Goal: Transaction & Acquisition: Purchase product/service

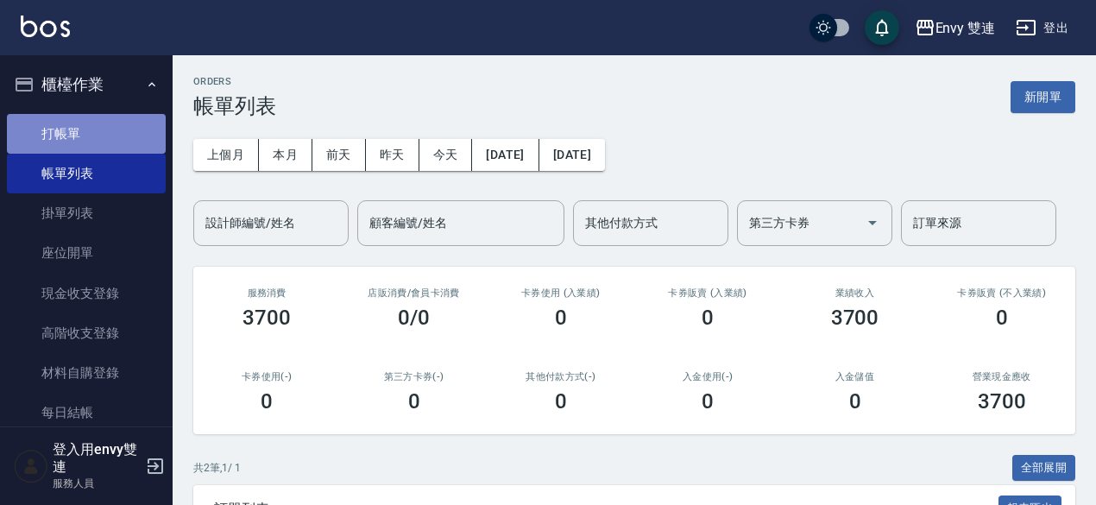
click at [88, 125] on link "打帳單" at bounding box center [86, 134] width 159 height 40
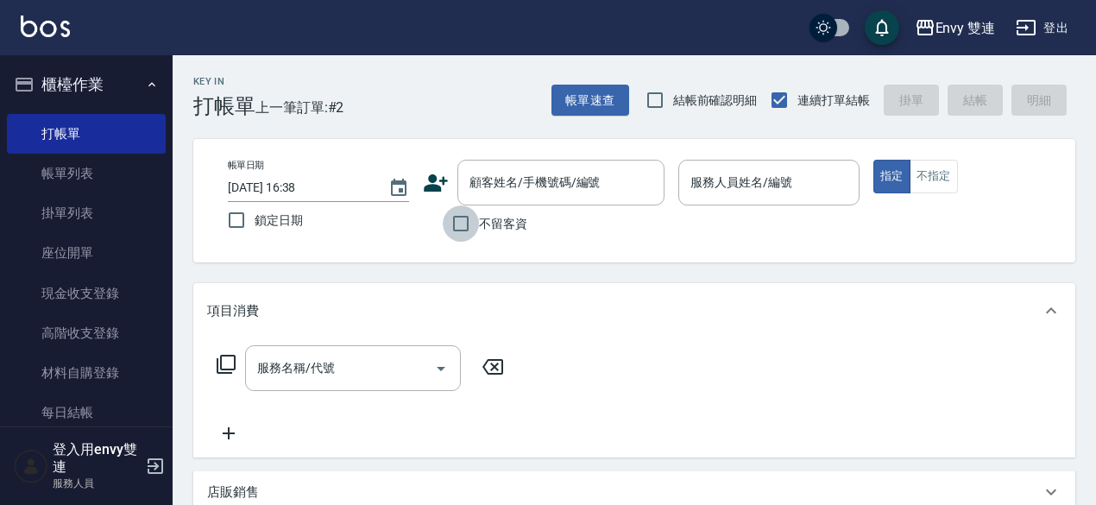
click at [469, 208] on input "不留客資" at bounding box center [461, 223] width 36 height 36
checkbox input "true"
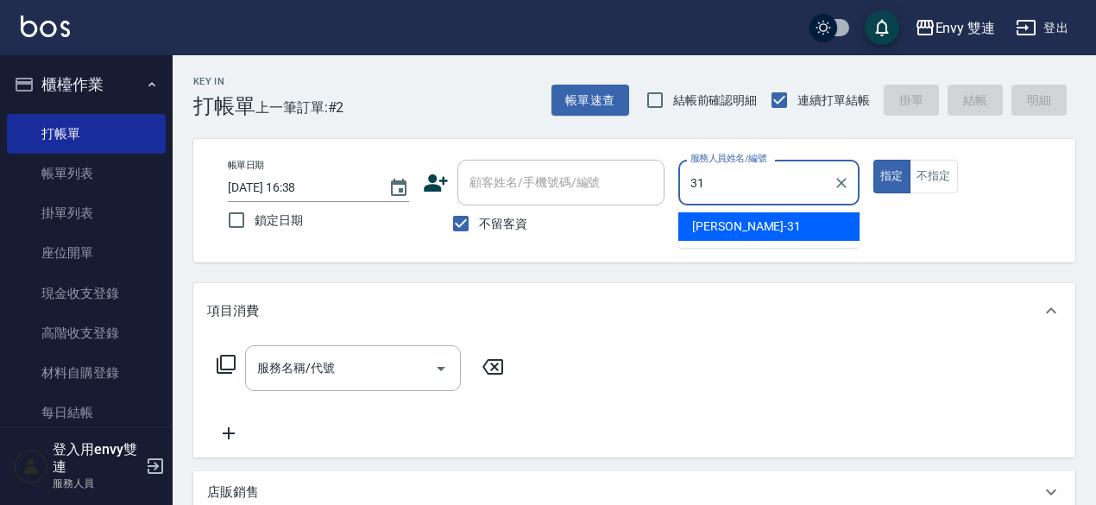
type input "Lina-31"
type button "true"
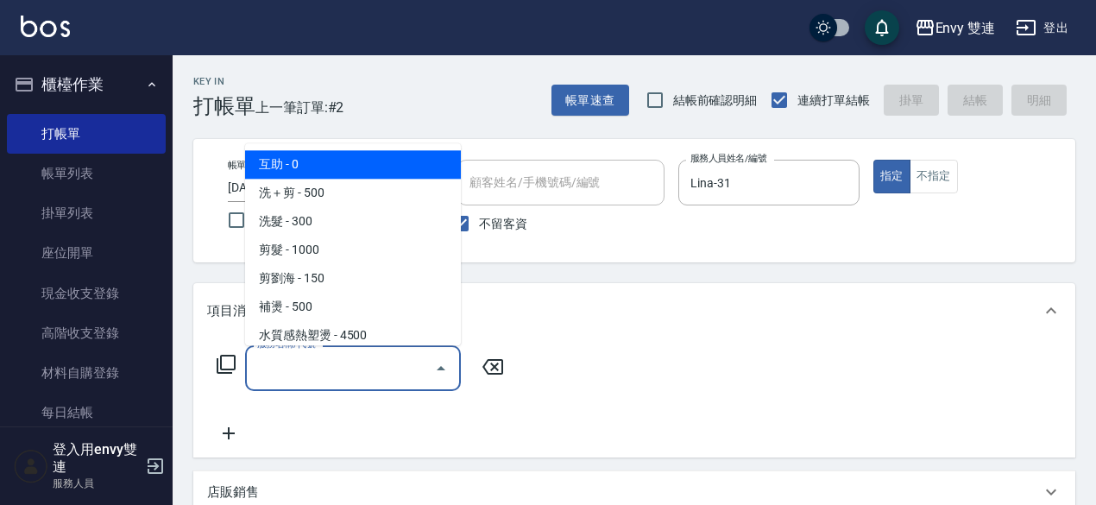
click at [291, 362] on input "服務名稱/代號" at bounding box center [340, 368] width 174 height 30
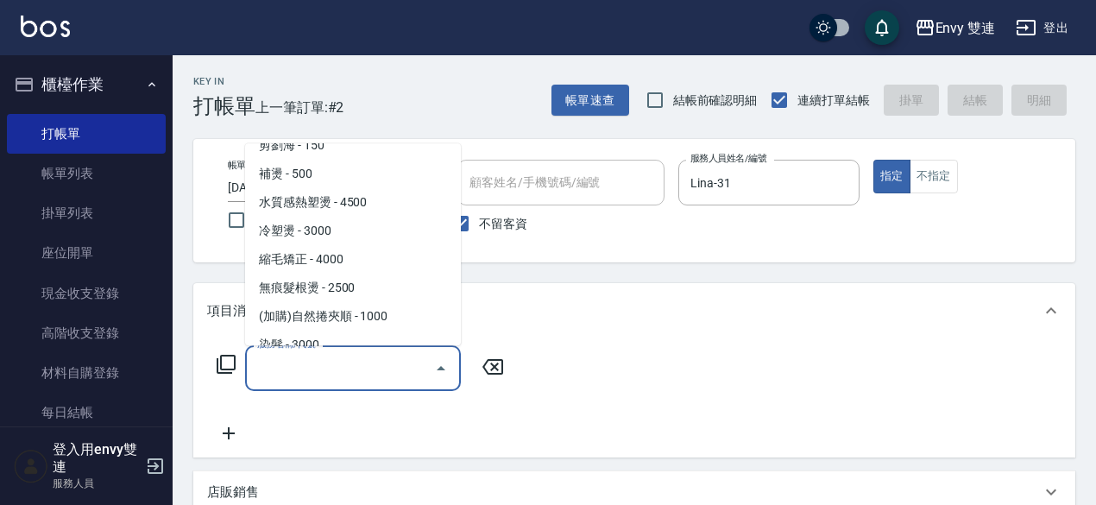
scroll to position [142, 0]
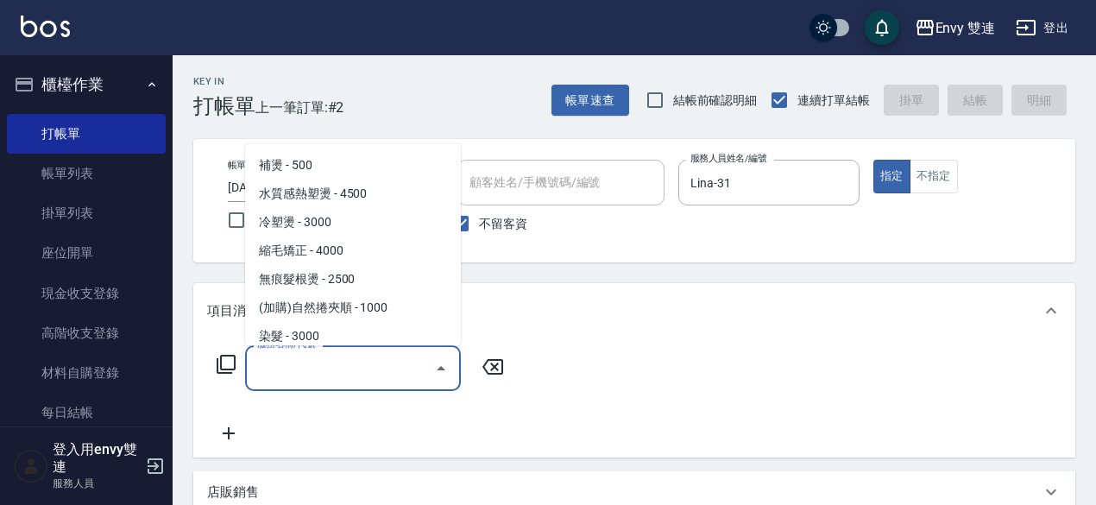
click at [305, 251] on span "縮毛矯正 - 4000" at bounding box center [353, 250] width 216 height 28
type input "縮毛矯正 (304)"
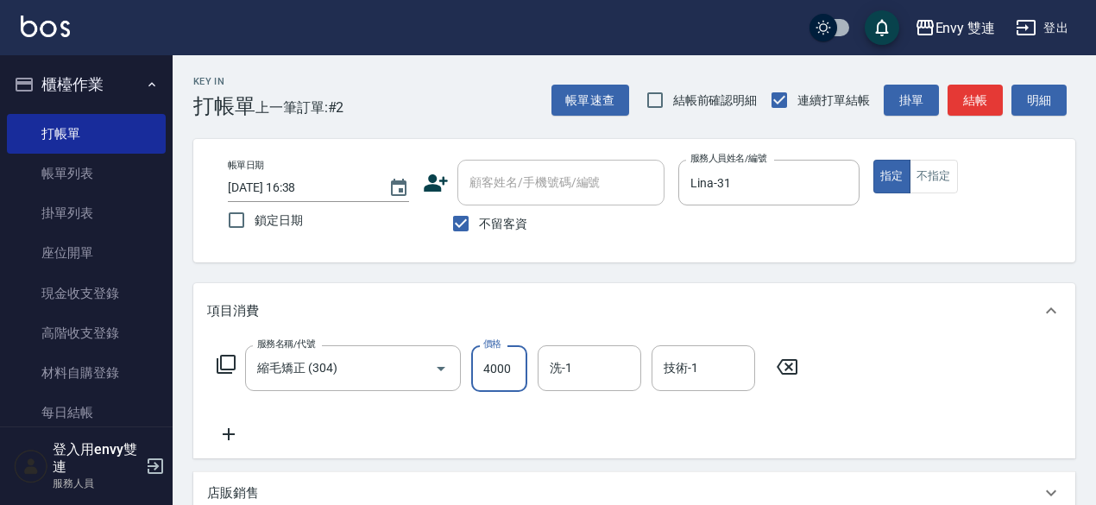
click at [505, 352] on input "4000" at bounding box center [499, 368] width 56 height 47
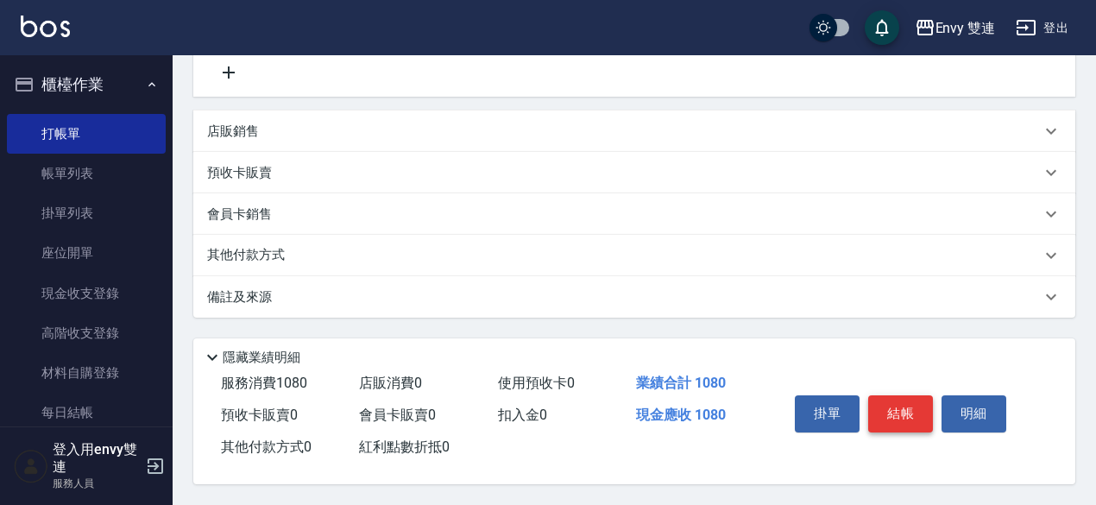
type input "1080"
click at [889, 401] on button "結帳" at bounding box center [900, 413] width 65 height 36
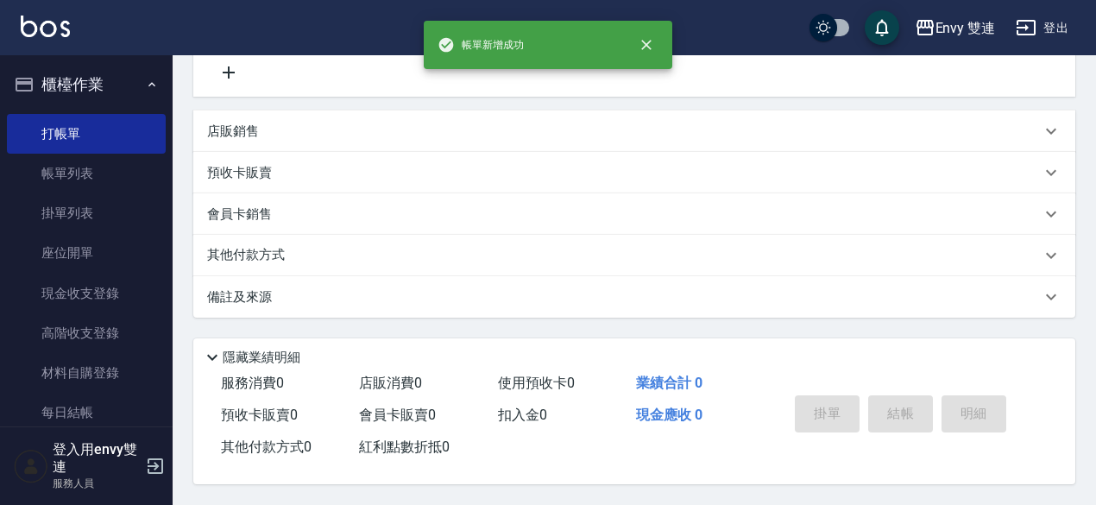
scroll to position [0, 0]
